Goal: Communication & Community: Ask a question

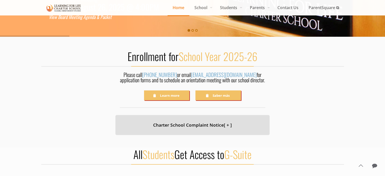
scroll to position [127, 0]
click at [285, 10] on span "Contact Us" at bounding box center [287, 8] width 31 height 8
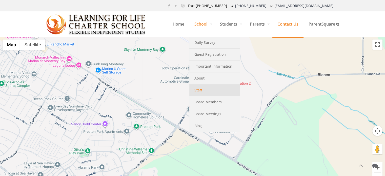
click at [196, 88] on span "Staff" at bounding box center [198, 90] width 8 height 7
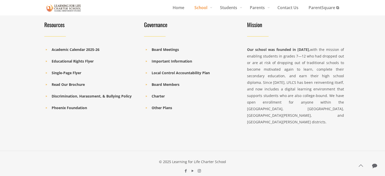
scroll to position [280, 0]
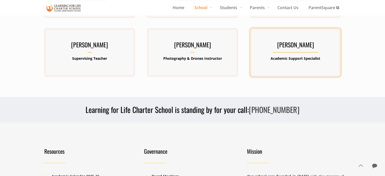
click at [287, 53] on div "Ms. Shelby Marcuson Academic Support Specialist" at bounding box center [295, 52] width 91 height 26
click at [287, 45] on h3 "Ms. Shelby Marcuson" at bounding box center [295, 45] width 91 height 13
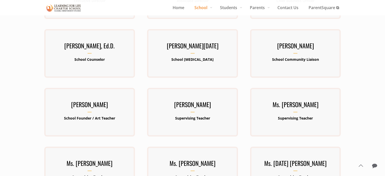
scroll to position [0, 0]
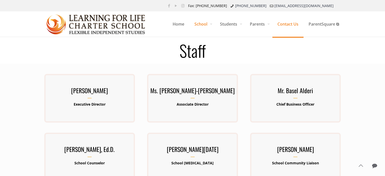
click at [292, 25] on span "Contact Us" at bounding box center [287, 23] width 31 height 15
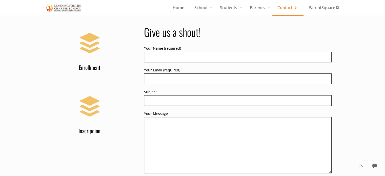
scroll to position [228, 0]
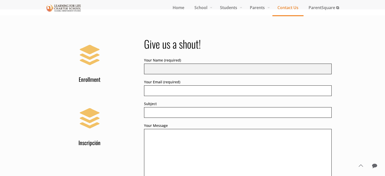
click at [259, 69] on input "Your Name (required)" at bounding box center [238, 69] width 188 height 11
type input "Lauren Leone"
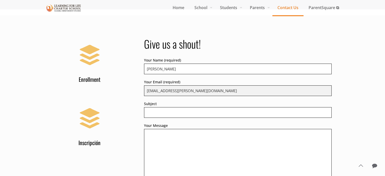
type input "lleone@caliva.org"
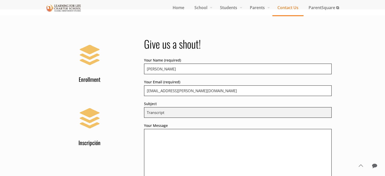
type input "Transcript"
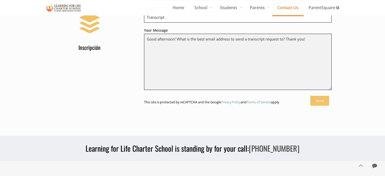
scroll to position [354, 0]
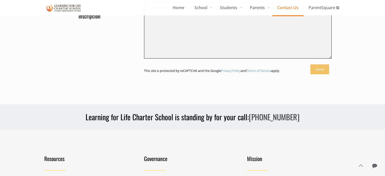
type textarea "Good afternoon! What is the best email address to send a transcript request to?…"
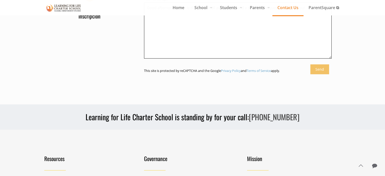
click at [315, 65] on input "Send" at bounding box center [319, 69] width 19 height 10
